Goal: Task Accomplishment & Management: Use online tool/utility

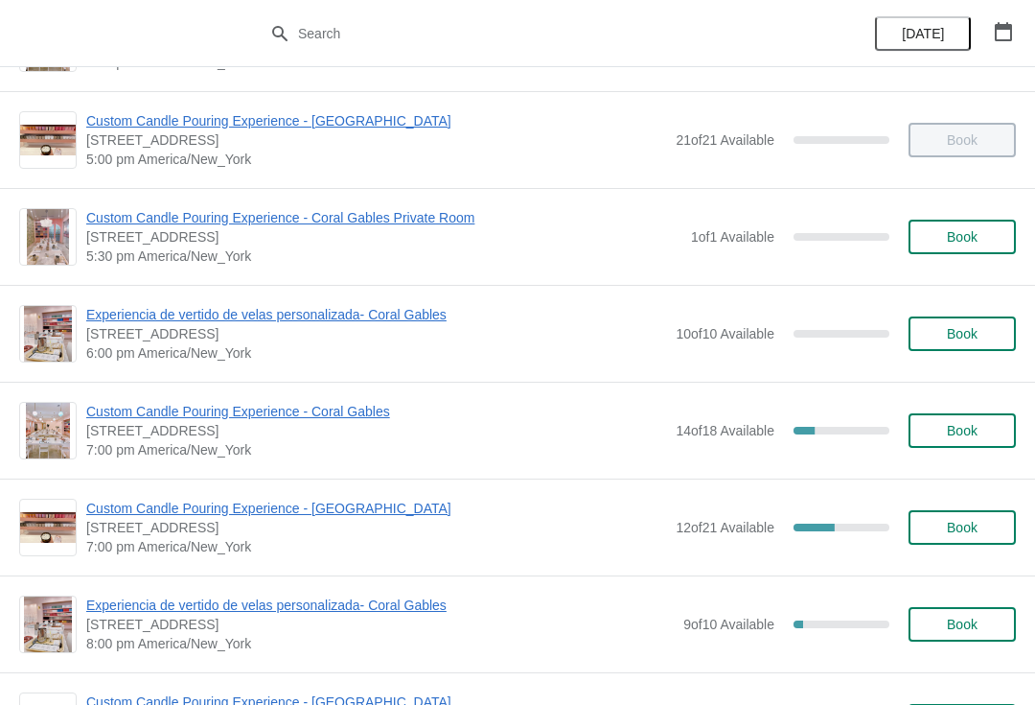
scroll to position [953, 0]
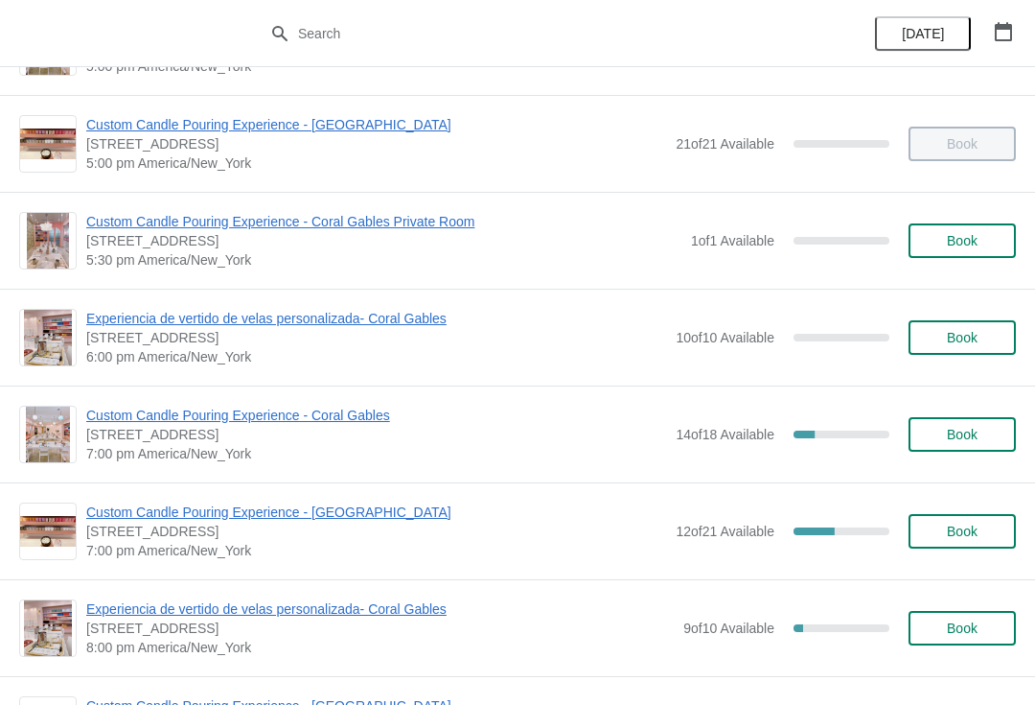
click at [116, 407] on span "Custom Candle Pouring Experience - Coral Gables" at bounding box center [376, 415] width 580 height 19
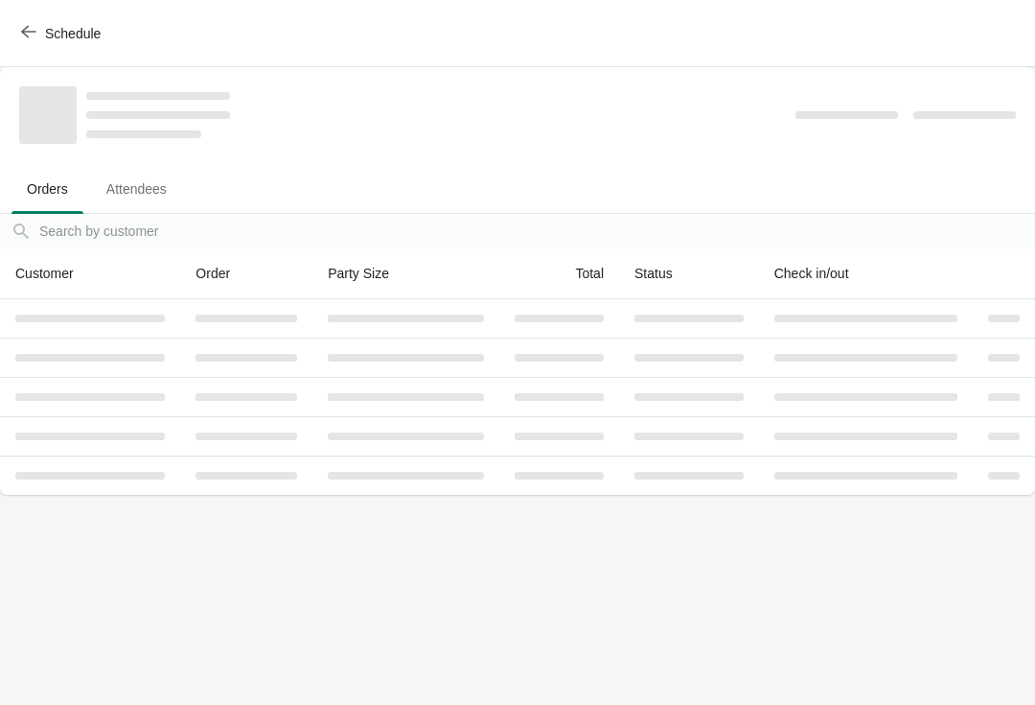
scroll to position [0, 0]
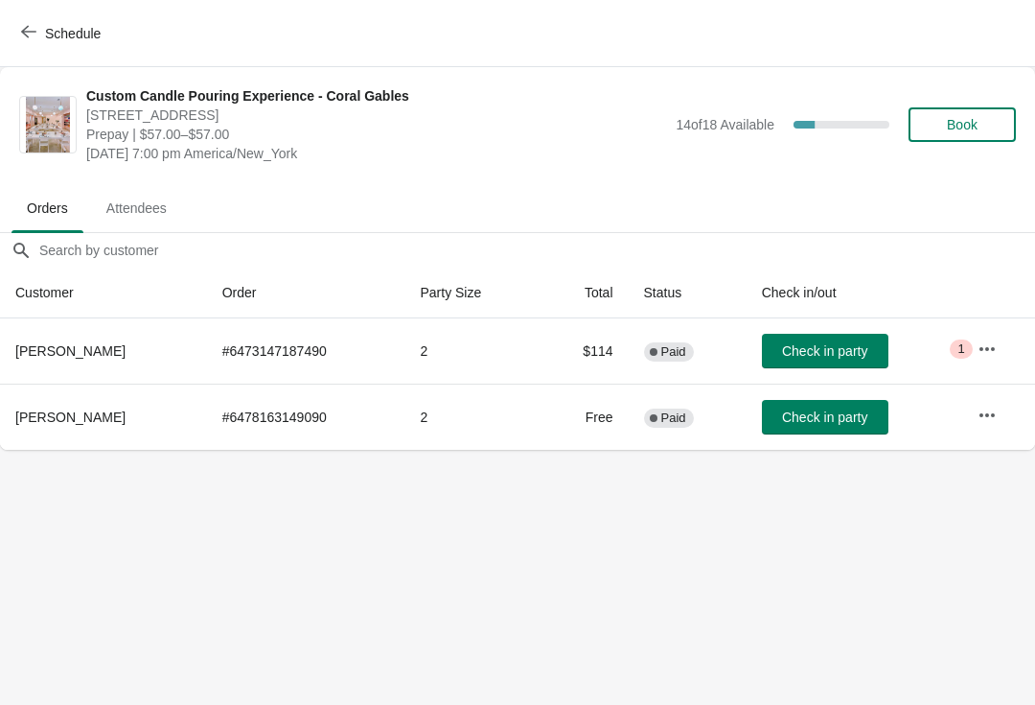
click at [813, 338] on button "Check in party" at bounding box center [825, 351] width 127 height 35
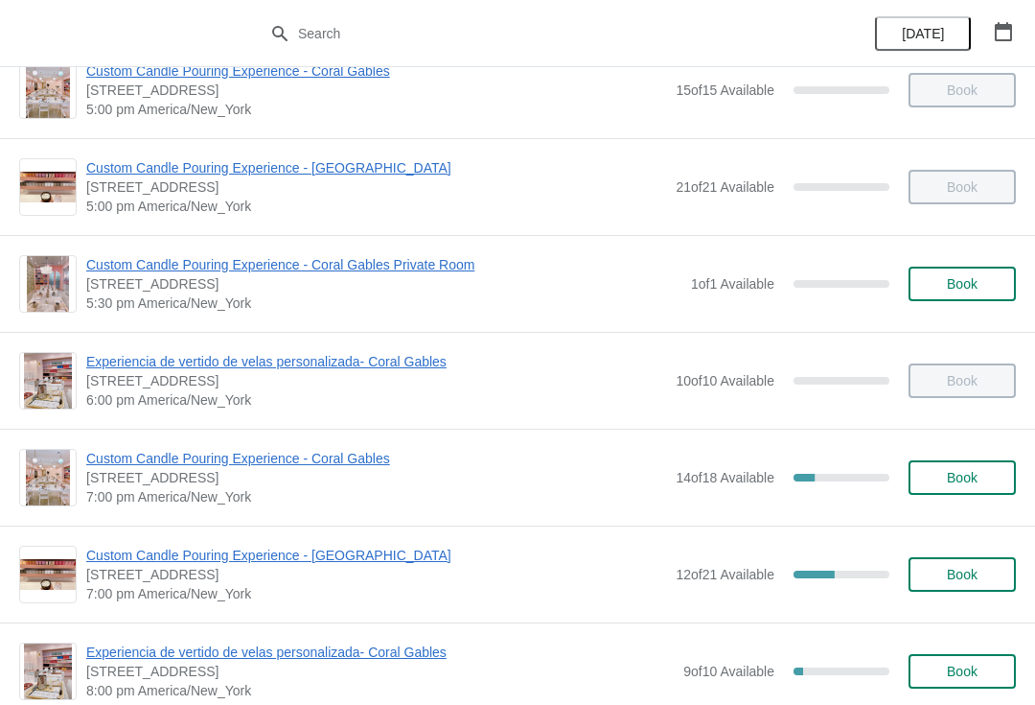
scroll to position [989, 0]
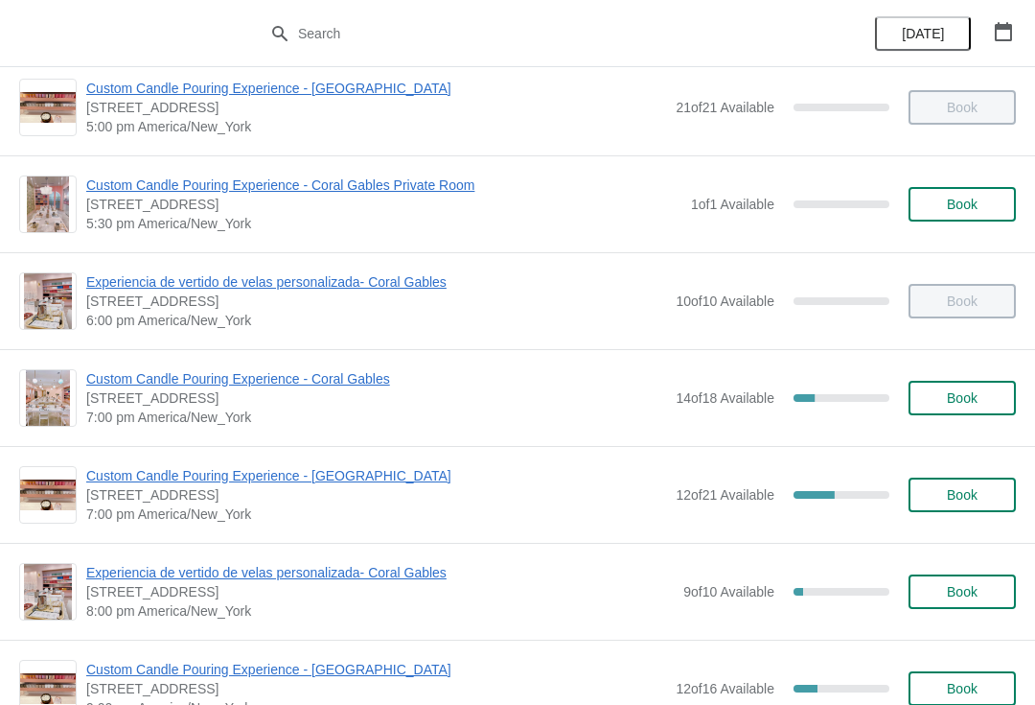
click at [278, 386] on span "Custom Candle Pouring Experience - Coral Gables" at bounding box center [376, 378] width 580 height 19
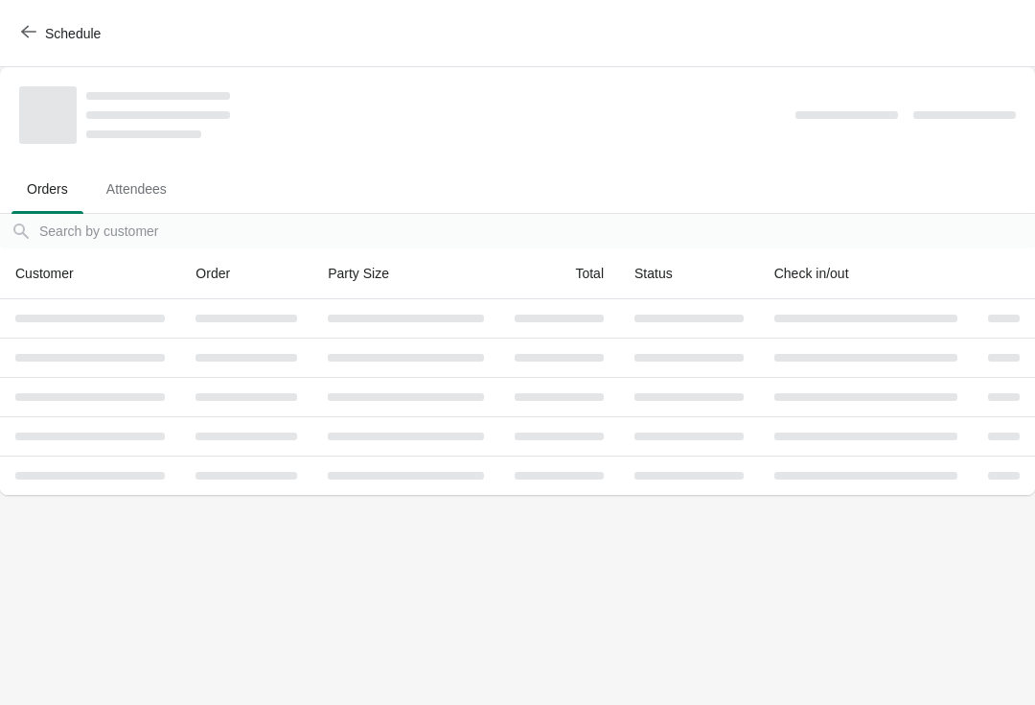
scroll to position [0, 0]
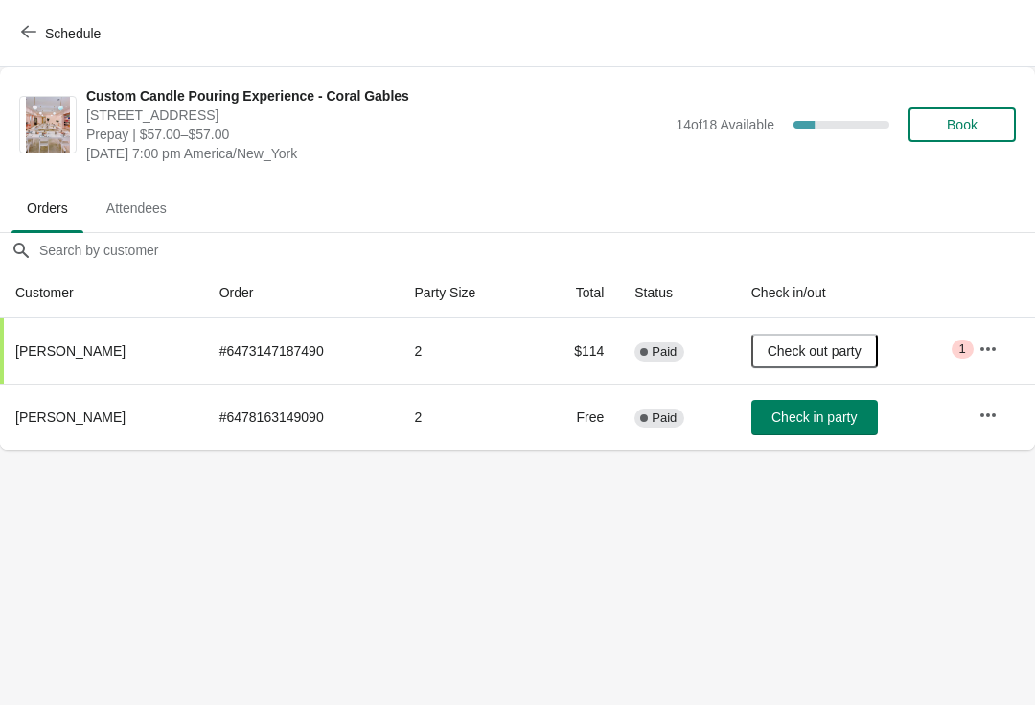
click at [815, 421] on span "Check in party" at bounding box center [814, 416] width 85 height 15
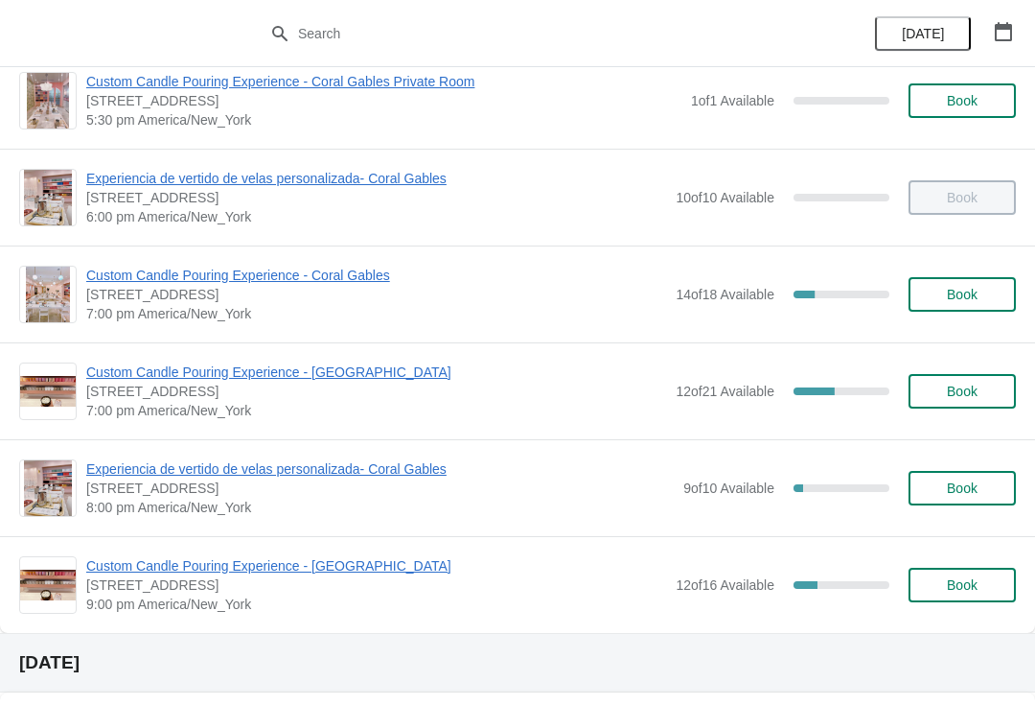
scroll to position [1098, 0]
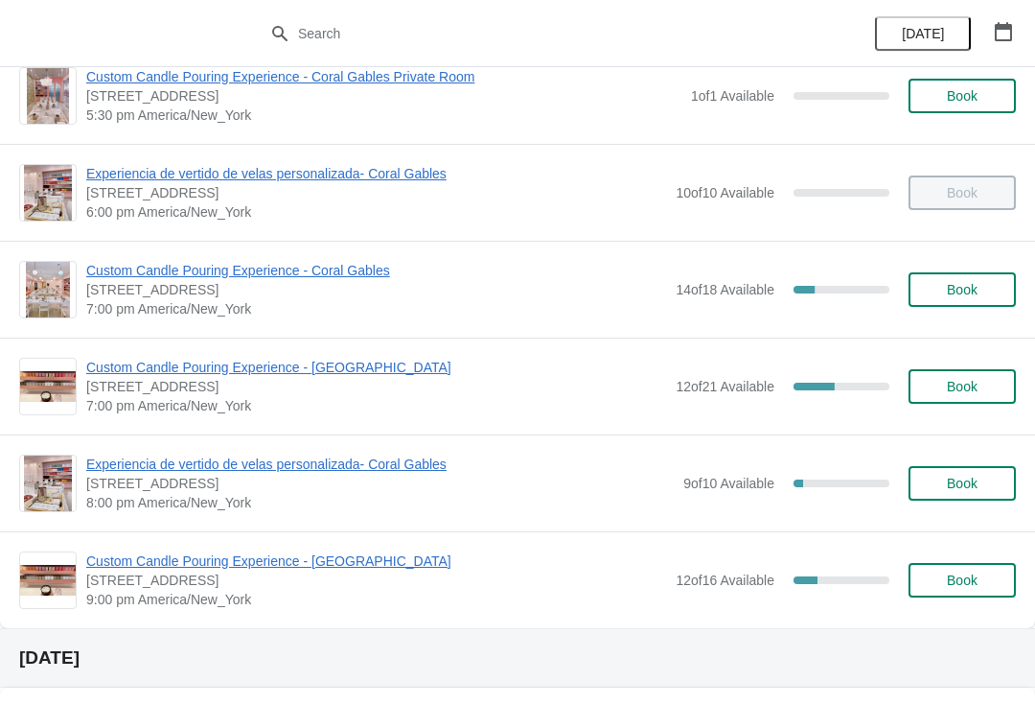
click at [116, 261] on span "Custom Candle Pouring Experience - Coral Gables" at bounding box center [376, 270] width 580 height 19
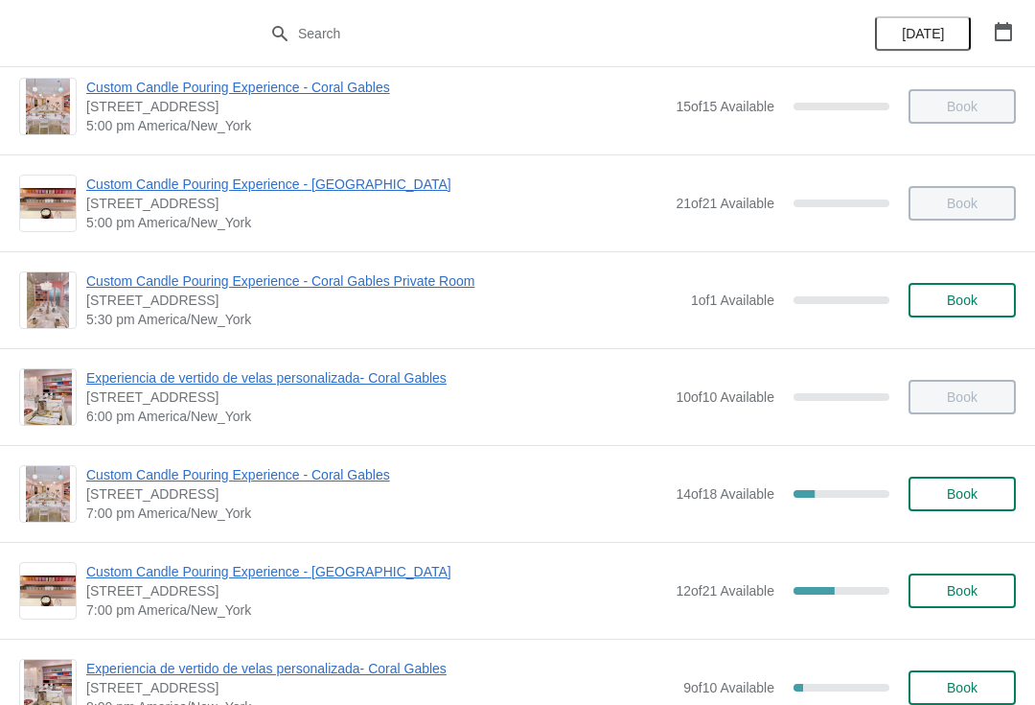
scroll to position [895, 0]
click at [141, 480] on span "Custom Candle Pouring Experience - Coral Gables" at bounding box center [376, 473] width 580 height 19
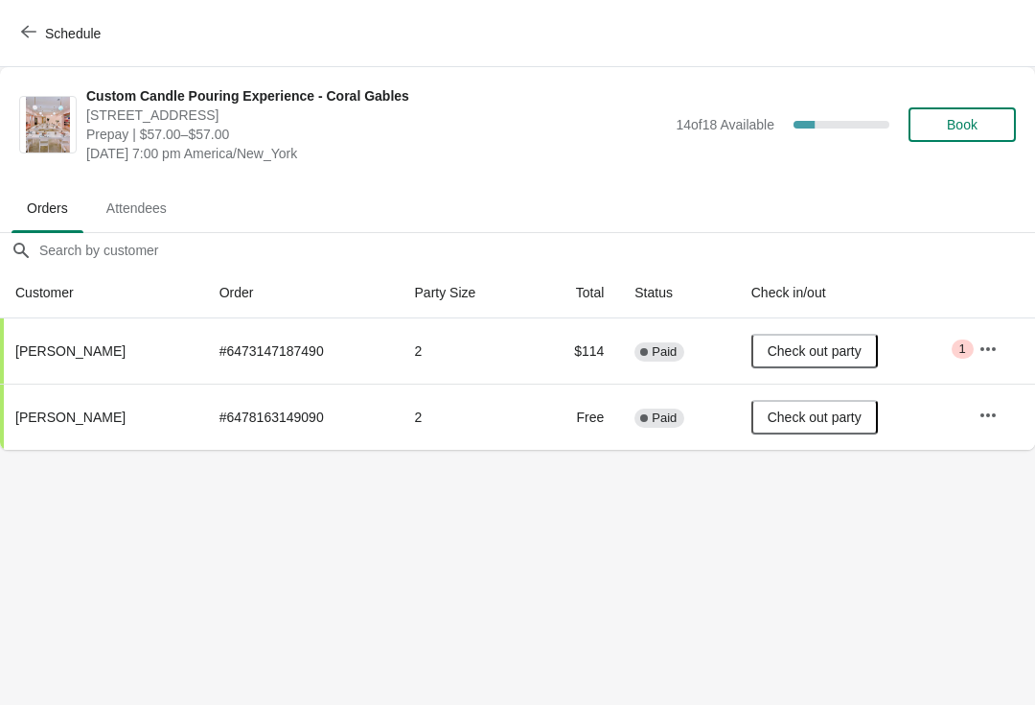
click at [15, 35] on button "Schedule" at bounding box center [63, 33] width 106 height 35
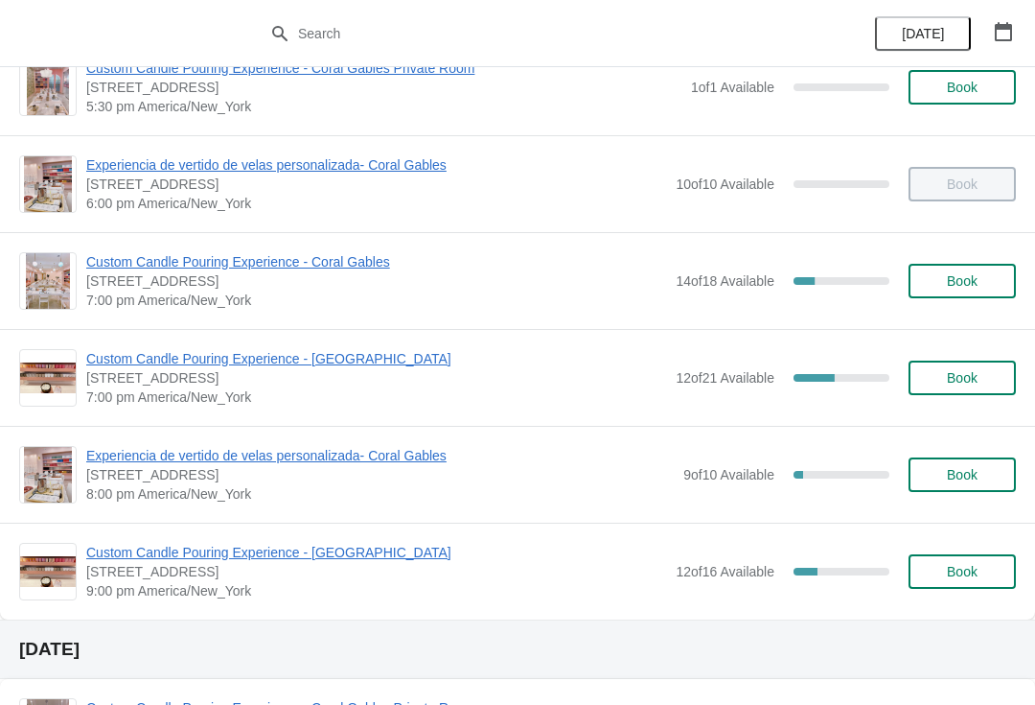
scroll to position [1107, 0]
click at [409, 461] on span "Experiencia de vertido de velas personalizada- Coral Gables" at bounding box center [380, 454] width 588 height 19
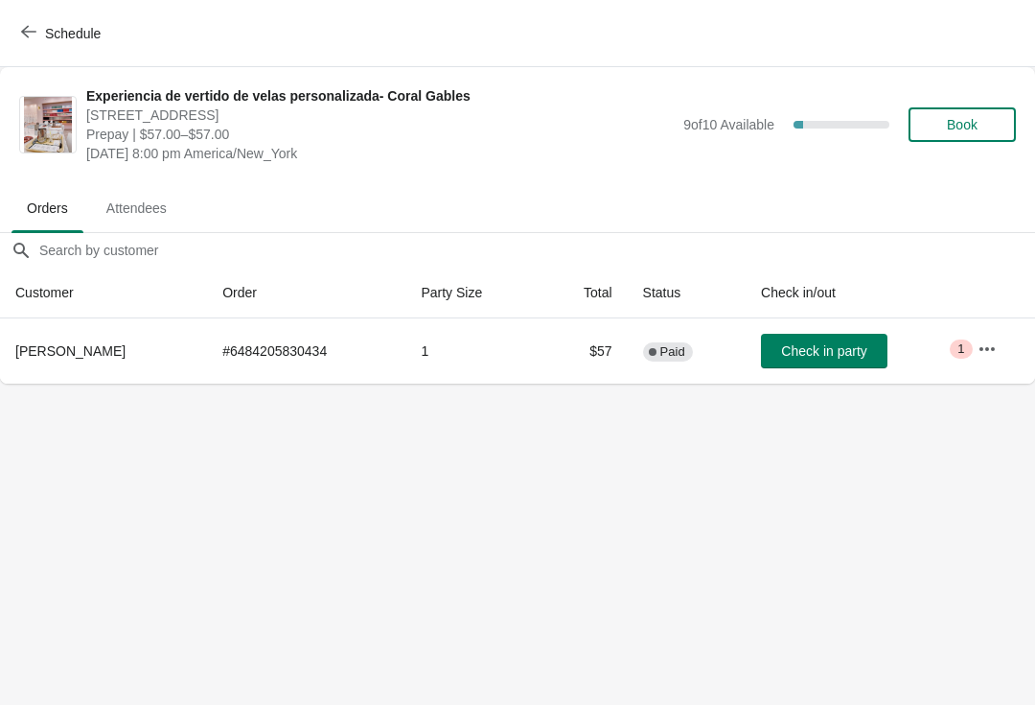
scroll to position [0, 0]
click at [991, 348] on icon "button" at bounding box center [987, 348] width 19 height 19
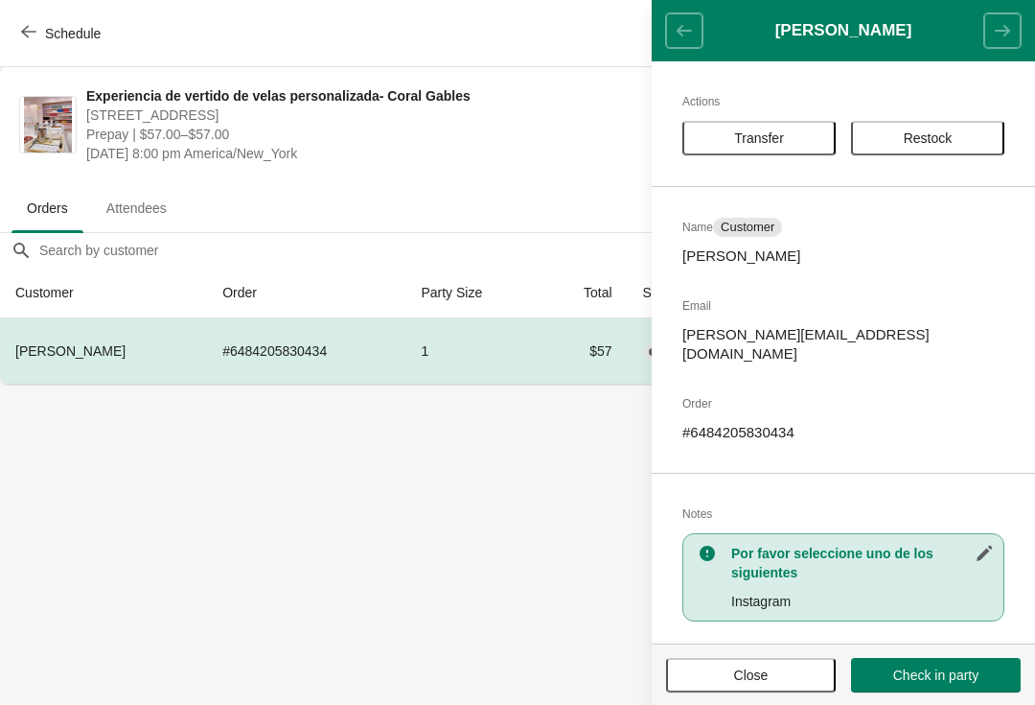
click at [735, 667] on span "Close" at bounding box center [751, 674] width 35 height 15
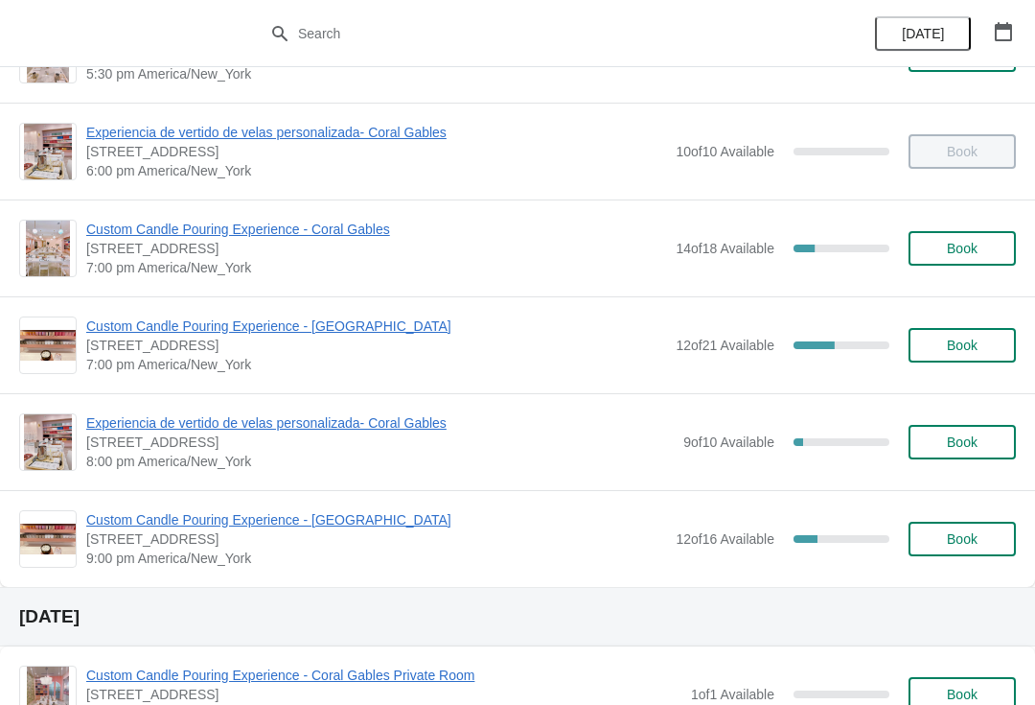
scroll to position [1145, 0]
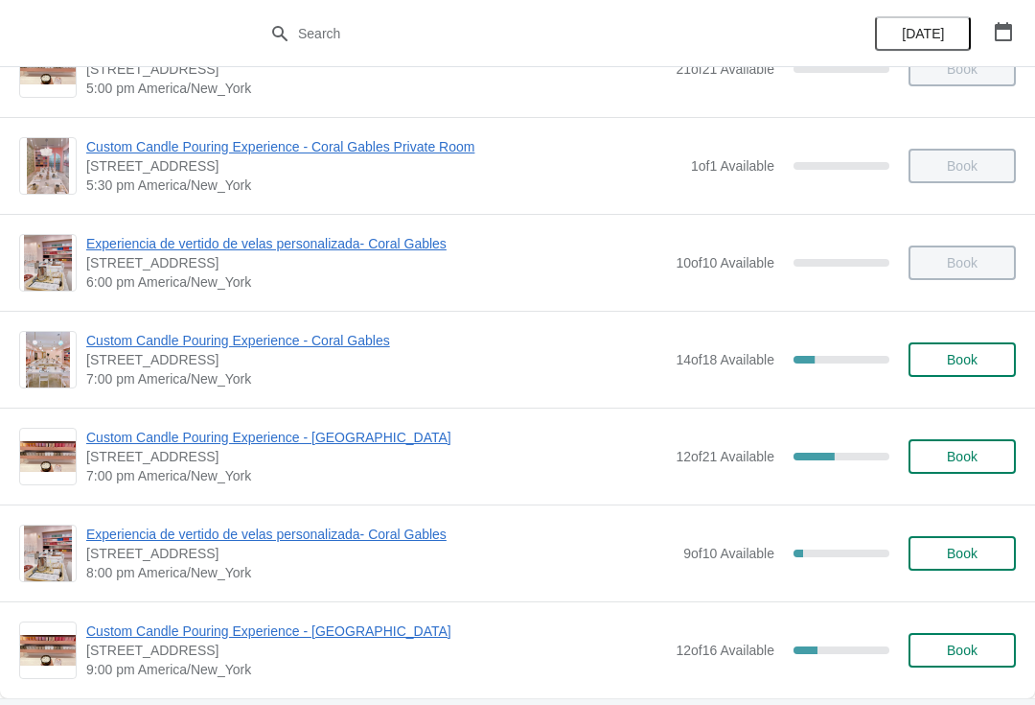
scroll to position [1085, 0]
